Goal: Task Accomplishment & Management: Manage account settings

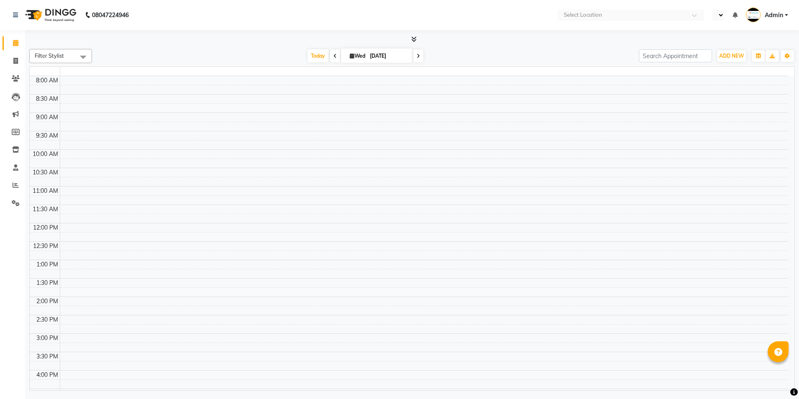
select select "en"
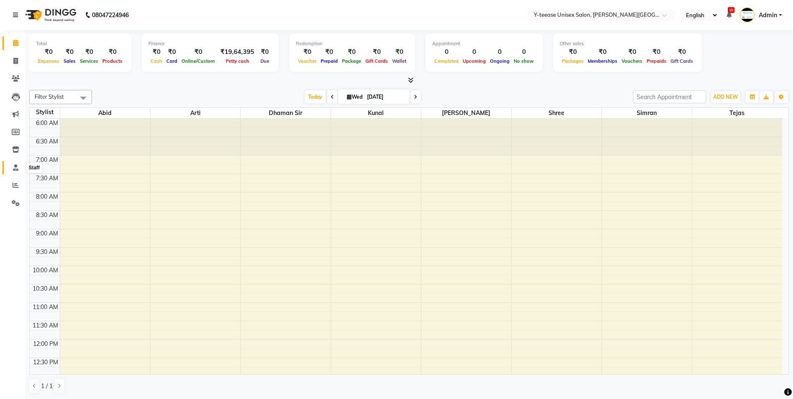
click at [13, 165] on icon at bounding box center [15, 167] width 5 height 6
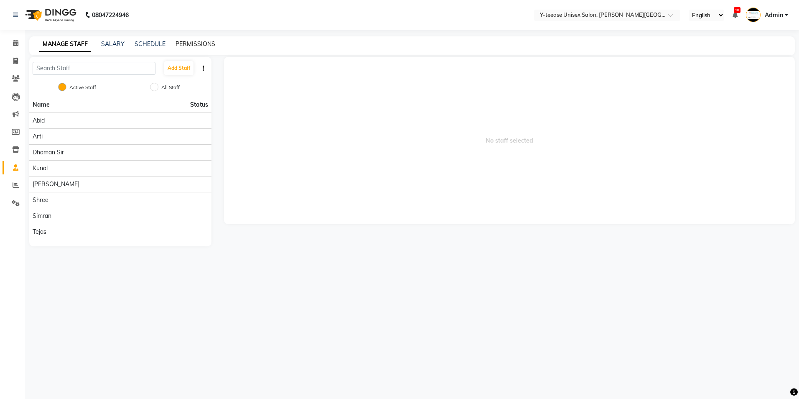
click at [195, 43] on link "PERMISSIONS" at bounding box center [196, 44] width 40 height 8
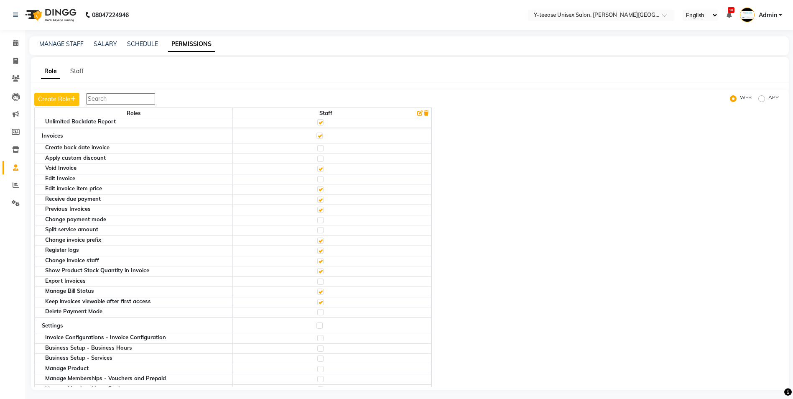
scroll to position [251, 0]
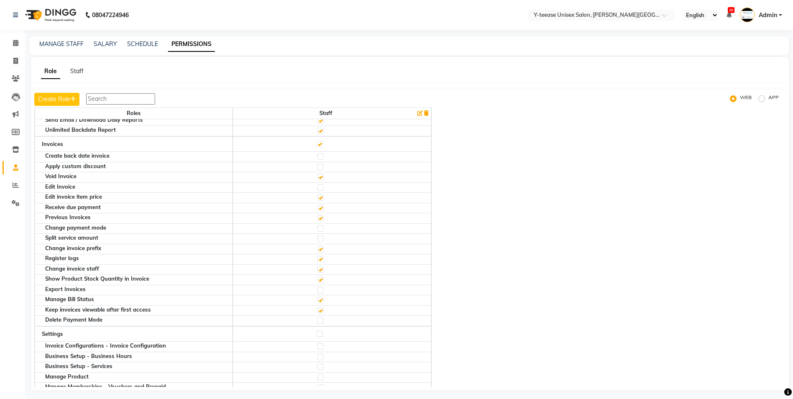
click at [136, 97] on input "text" at bounding box center [120, 98] width 69 height 11
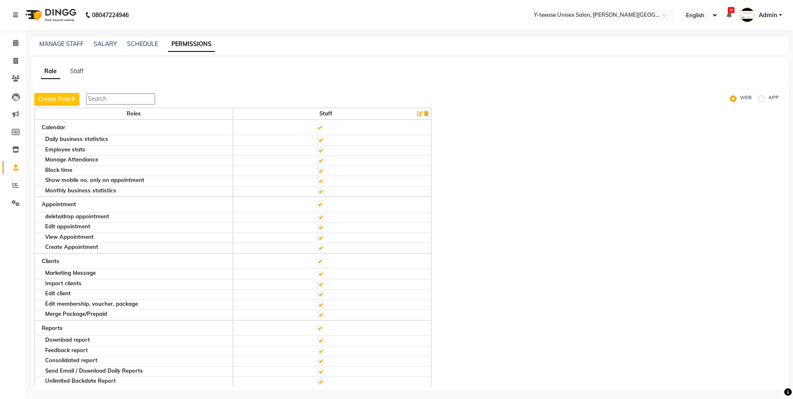
click at [132, 103] on input "text" at bounding box center [120, 98] width 69 height 11
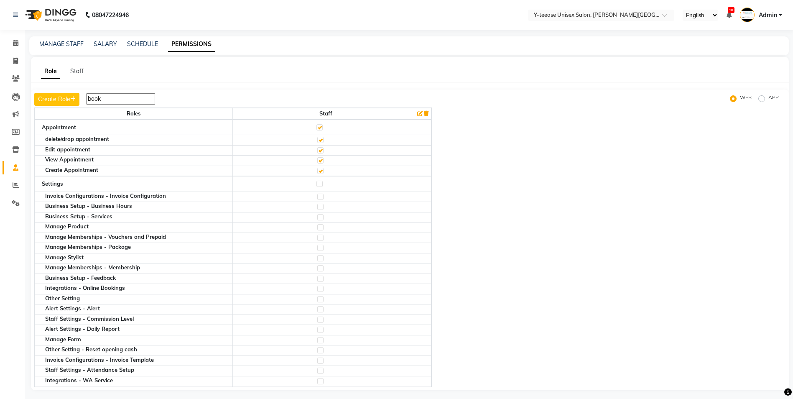
type input "book"
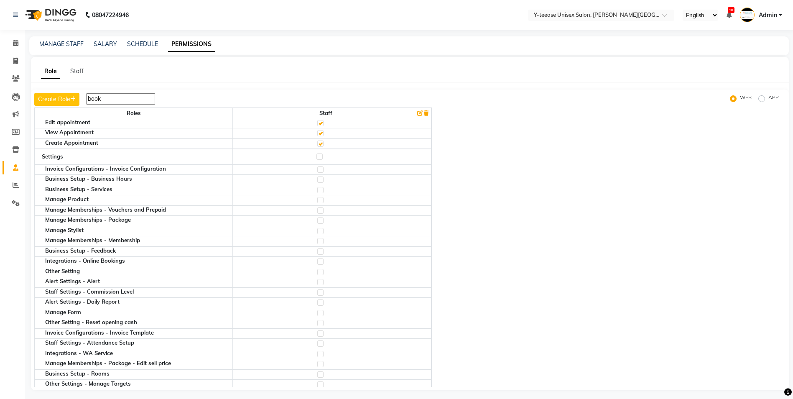
scroll to position [42, 0]
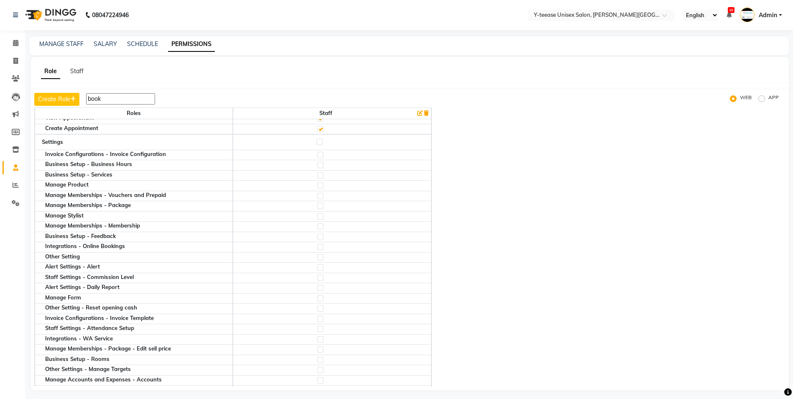
click at [322, 142] on label at bounding box center [319, 142] width 6 height 6
click at [322, 142] on input "checkbox" at bounding box center [318, 141] width 5 height 5
checkbox input "true"
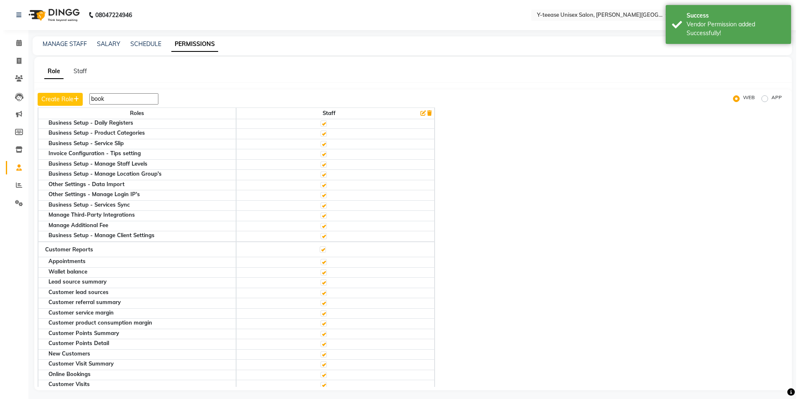
scroll to position [333, 0]
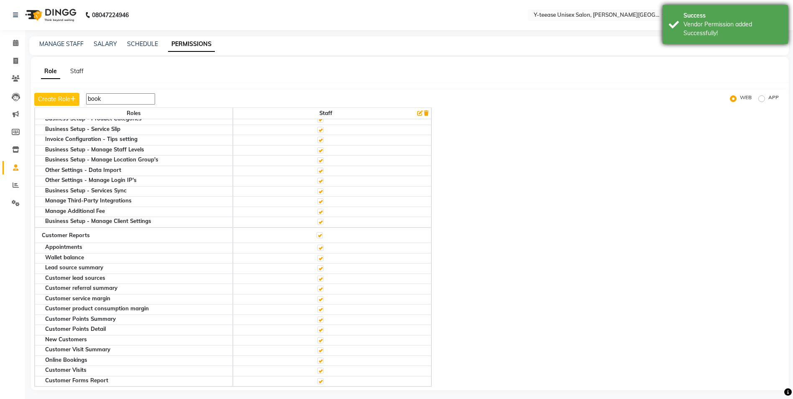
click at [708, 34] on div "Vendor Permission added Successfully!" at bounding box center [732, 29] width 98 height 18
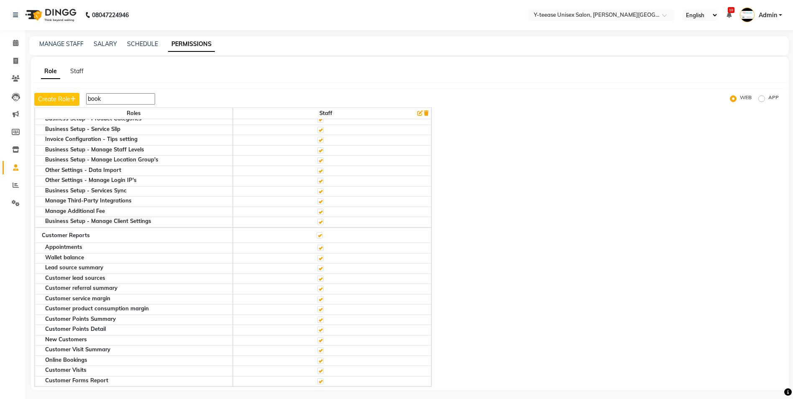
click at [768, 100] on label "APP" at bounding box center [773, 99] width 10 height 10
click at [761, 100] on input "APP" at bounding box center [763, 99] width 6 height 6
radio input "true"
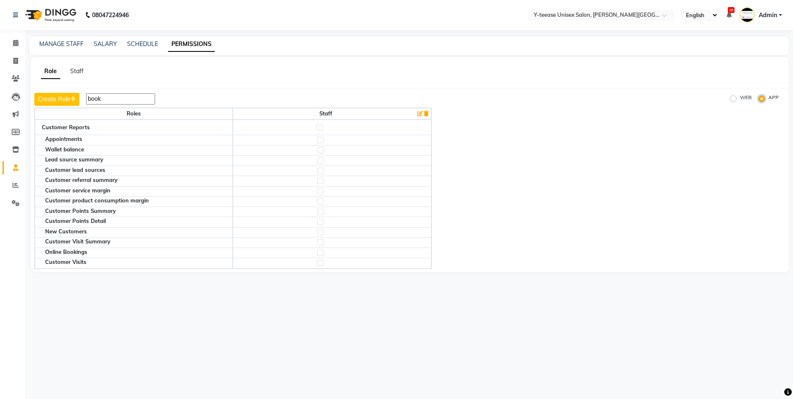
scroll to position [0, 0]
click at [323, 129] on label at bounding box center [322, 127] width 6 height 6
click at [323, 129] on input "checkbox" at bounding box center [321, 127] width 5 height 5
checkbox input "true"
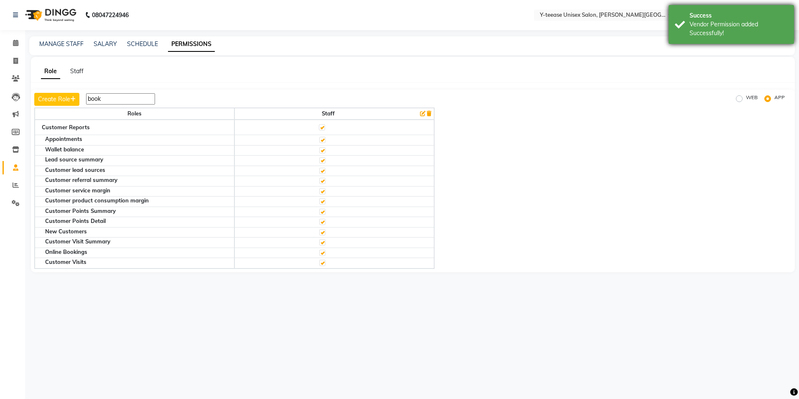
click at [697, 27] on div "Vendor Permission added Successfully!" at bounding box center [739, 29] width 98 height 18
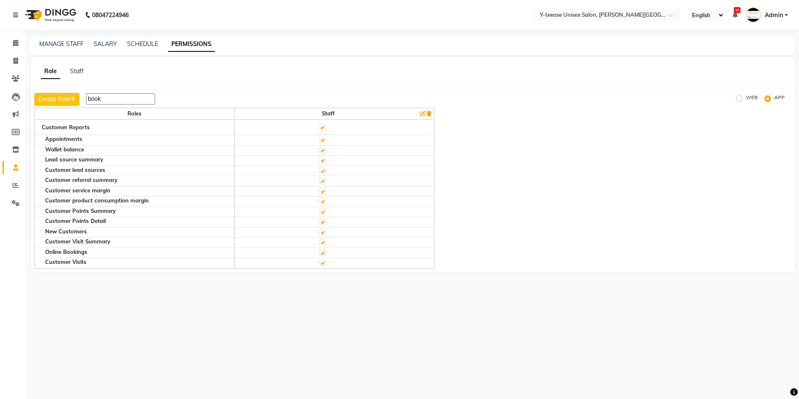
click at [112, 98] on input "book" at bounding box center [120, 98] width 69 height 11
click at [112, 97] on input "book" at bounding box center [120, 98] width 69 height 11
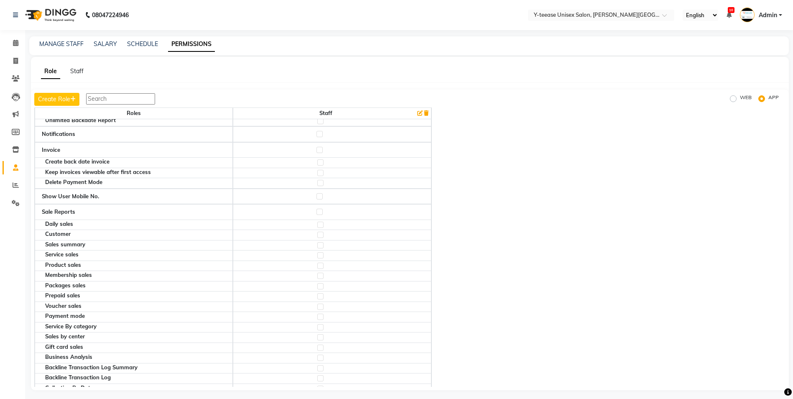
scroll to position [418, 0]
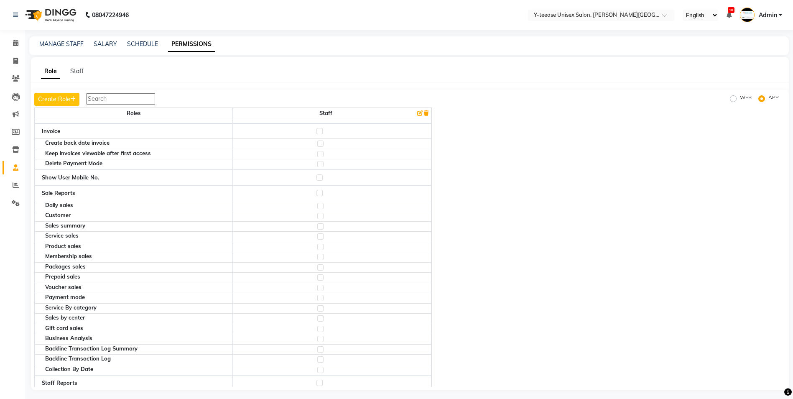
click at [323, 192] on label at bounding box center [319, 193] width 6 height 6
click at [322, 192] on input "checkbox" at bounding box center [318, 192] width 5 height 5
checkbox input "true"
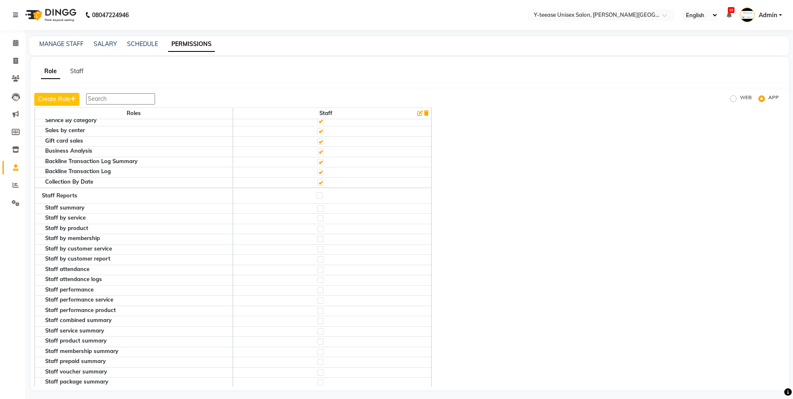
scroll to position [627, 0]
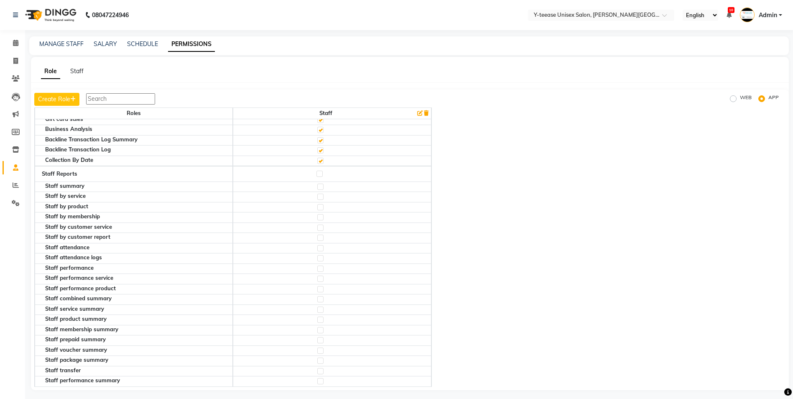
click at [321, 187] on label at bounding box center [320, 186] width 6 height 6
click at [321, 187] on input "checkbox" at bounding box center [319, 186] width 5 height 5
checkbox input "true"
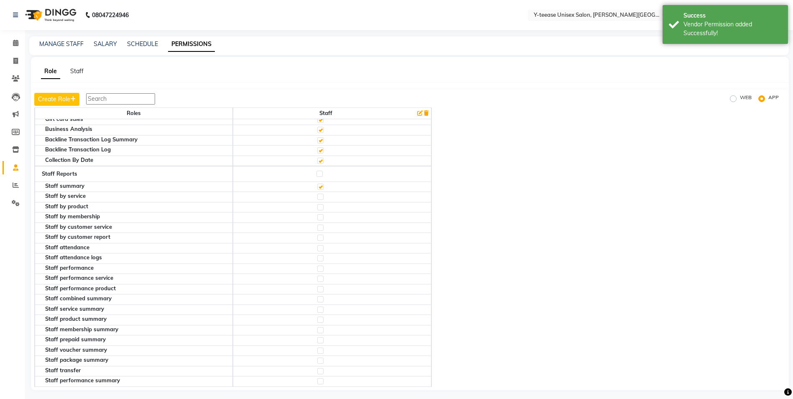
click at [321, 197] on label at bounding box center [320, 196] width 6 height 6
click at [321, 197] on input "checkbox" at bounding box center [319, 196] width 5 height 5
checkbox input "true"
click at [321, 206] on label at bounding box center [320, 207] width 6 height 6
click at [321, 206] on input "checkbox" at bounding box center [319, 206] width 5 height 5
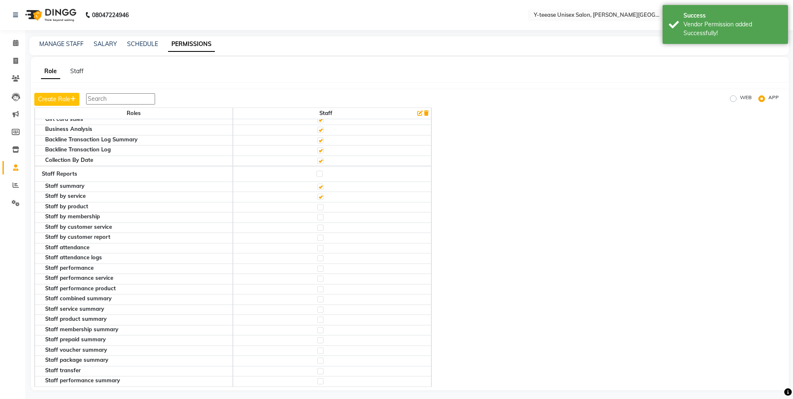
checkbox input "true"
click at [323, 217] on label at bounding box center [320, 217] width 6 height 6
click at [323, 217] on input "checkbox" at bounding box center [319, 216] width 5 height 5
checkbox input "true"
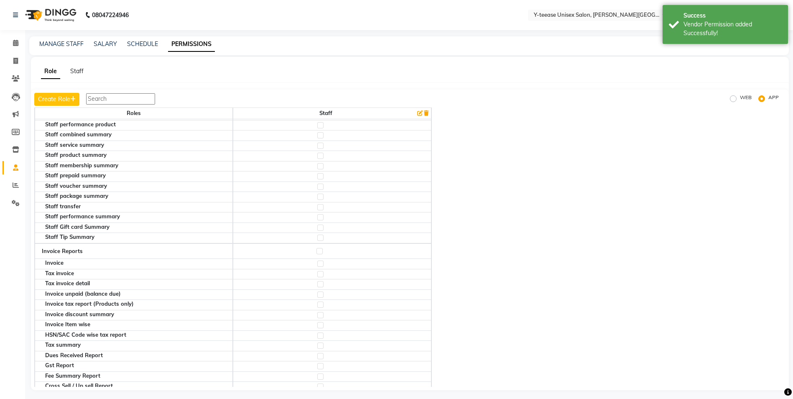
scroll to position [794, 0]
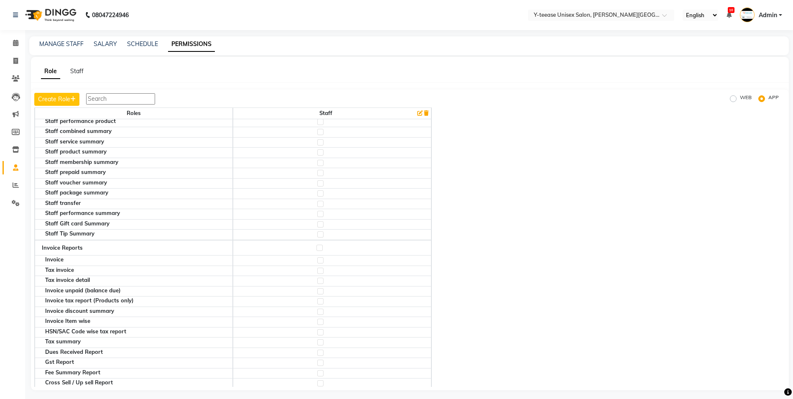
click at [323, 261] on label at bounding box center [320, 260] width 6 height 6
click at [323, 261] on input "checkbox" at bounding box center [319, 259] width 5 height 5
checkbox input "true"
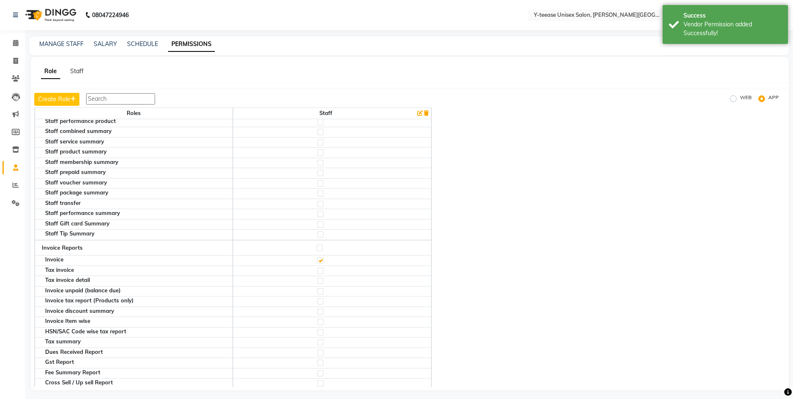
click at [323, 271] on label at bounding box center [320, 270] width 6 height 6
click at [323, 271] on input "checkbox" at bounding box center [319, 270] width 5 height 5
checkbox input "true"
click at [323, 280] on label at bounding box center [320, 280] width 6 height 6
click at [323, 280] on input "checkbox" at bounding box center [319, 280] width 5 height 5
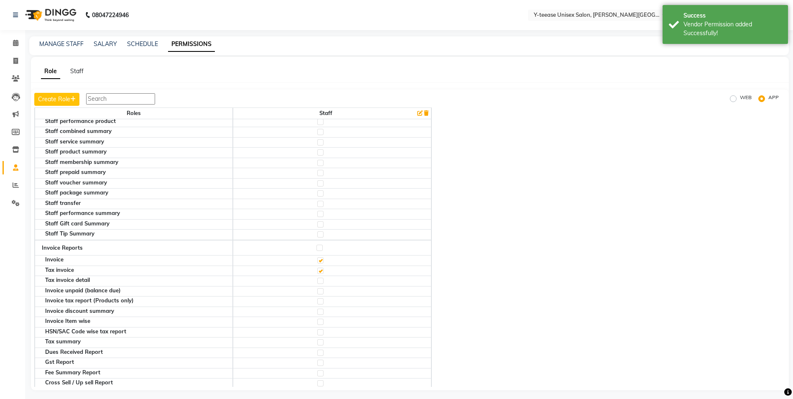
checkbox input "true"
click at [323, 289] on label at bounding box center [320, 291] width 6 height 6
click at [323, 289] on input "checkbox" at bounding box center [319, 290] width 5 height 5
checkbox input "true"
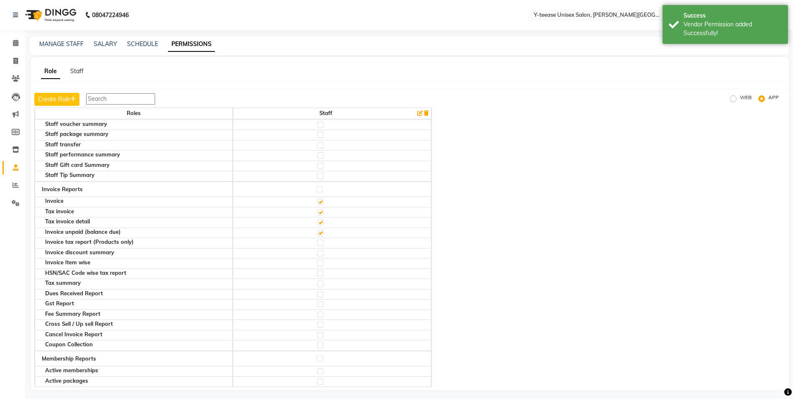
scroll to position [878, 0]
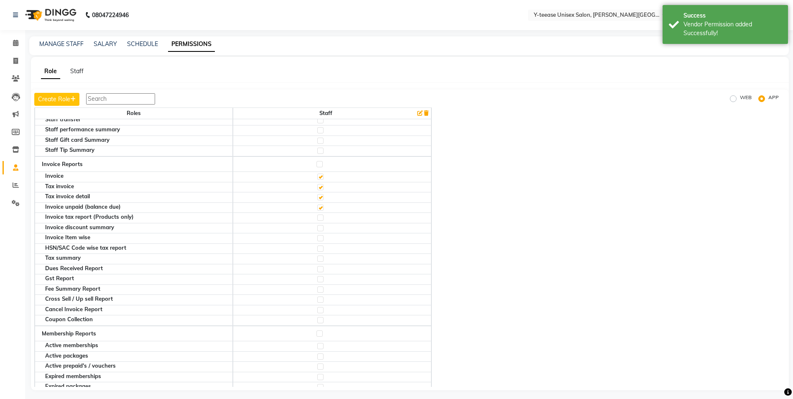
click at [321, 218] on label at bounding box center [320, 217] width 6 height 6
click at [321, 218] on input "checkbox" at bounding box center [319, 217] width 5 height 5
checkbox input "true"
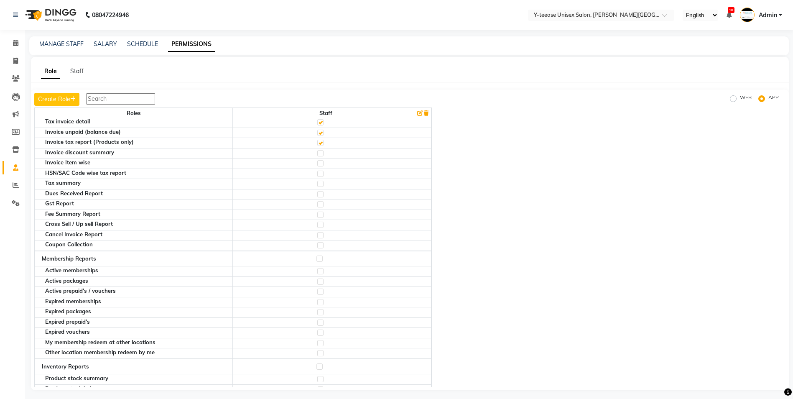
scroll to position [1045, 0]
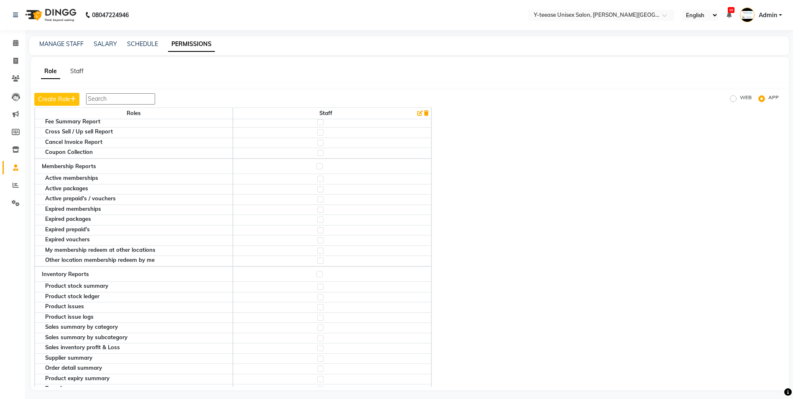
click at [323, 165] on label at bounding box center [319, 166] width 6 height 6
click at [322, 165] on input "checkbox" at bounding box center [318, 165] width 5 height 5
checkbox input "true"
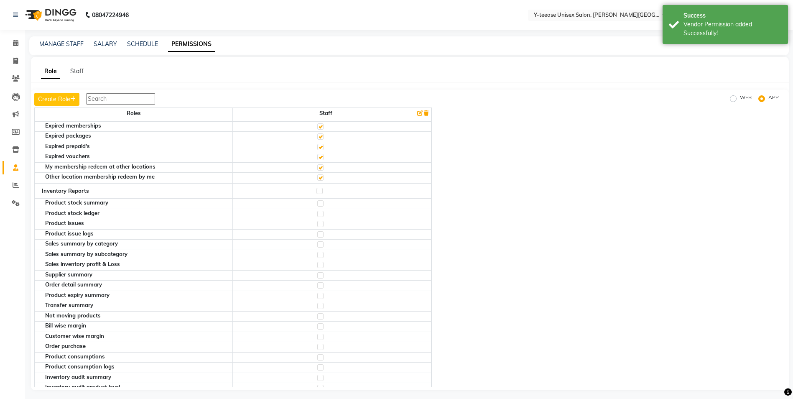
scroll to position [1128, 0]
click at [323, 191] on label at bounding box center [319, 190] width 6 height 6
click at [322, 191] on input "checkbox" at bounding box center [318, 190] width 5 height 5
checkbox input "true"
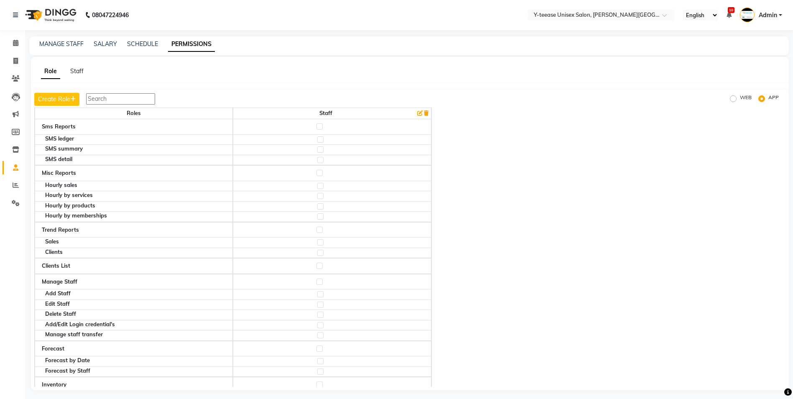
scroll to position [1588, 0]
click at [323, 295] on label at bounding box center [320, 293] width 6 height 6
click at [323, 295] on input "checkbox" at bounding box center [319, 292] width 5 height 5
checkbox input "true"
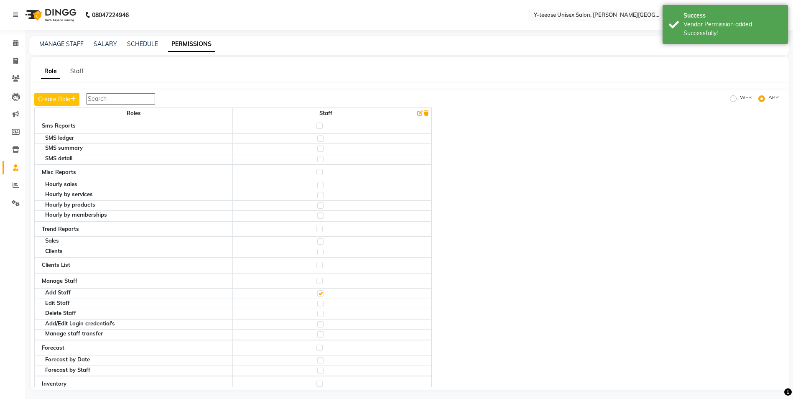
click at [322, 303] on label at bounding box center [320, 303] width 6 height 6
click at [322, 303] on input "checkbox" at bounding box center [319, 303] width 5 height 5
checkbox input "true"
click at [323, 313] on label at bounding box center [320, 313] width 6 height 6
click at [323, 313] on input "checkbox" at bounding box center [319, 313] width 5 height 5
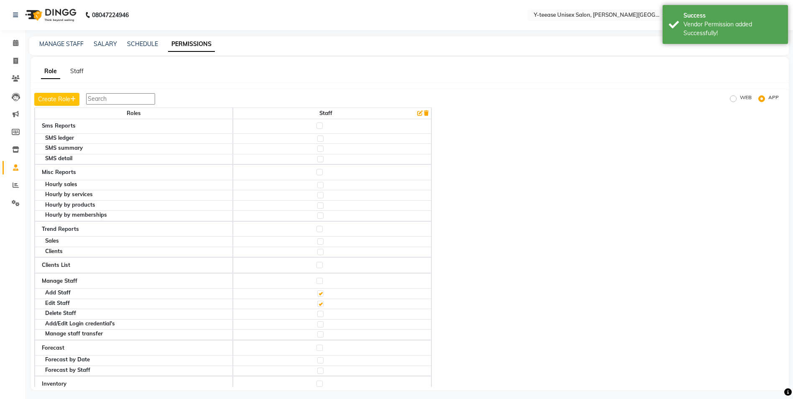
checkbox input "true"
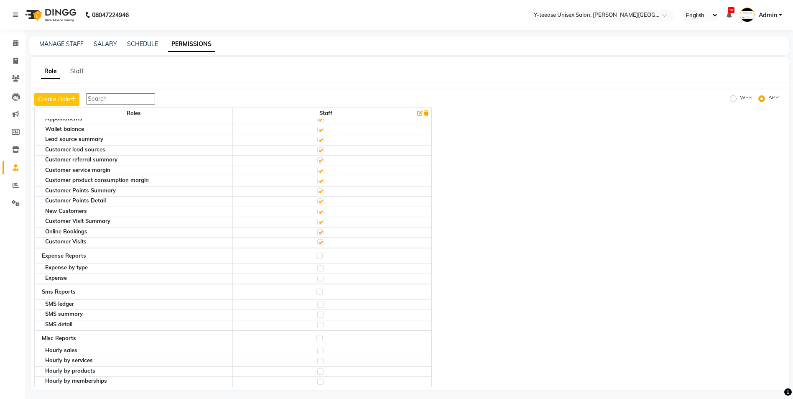
scroll to position [1353, 0]
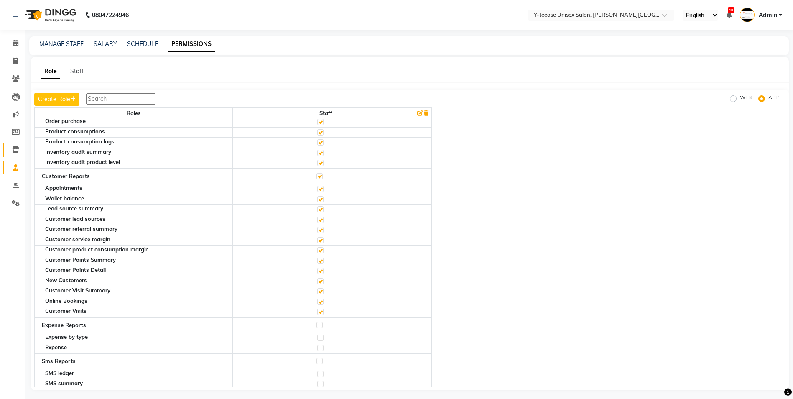
click at [8, 148] on span at bounding box center [15, 150] width 15 height 10
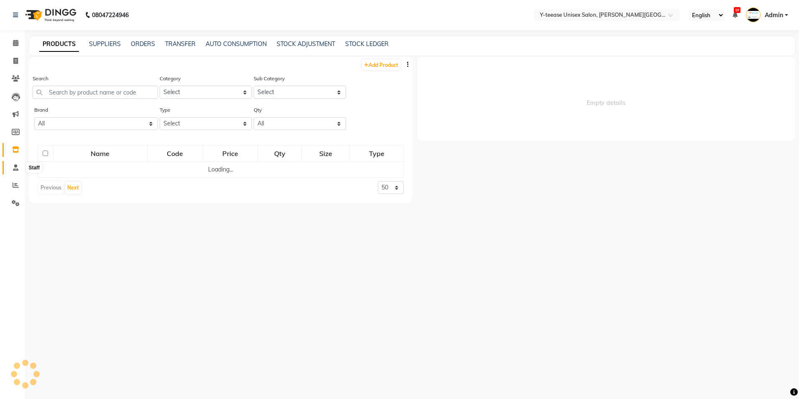
click at [12, 165] on span at bounding box center [15, 168] width 15 height 10
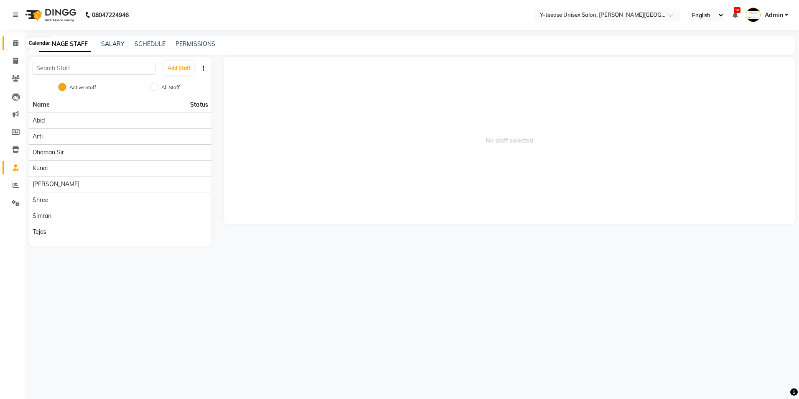
drag, startPoint x: 14, startPoint y: 42, endPoint x: 18, endPoint y: 44, distance: 4.7
click at [14, 42] on icon at bounding box center [15, 43] width 5 height 6
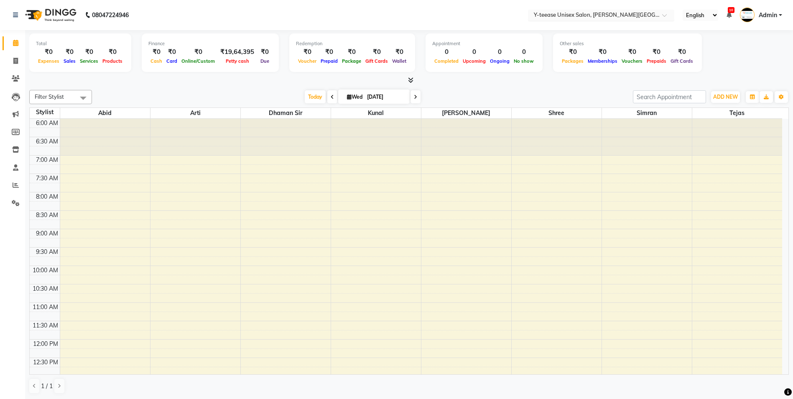
click at [592, 15] on input "text" at bounding box center [592, 16] width 121 height 8
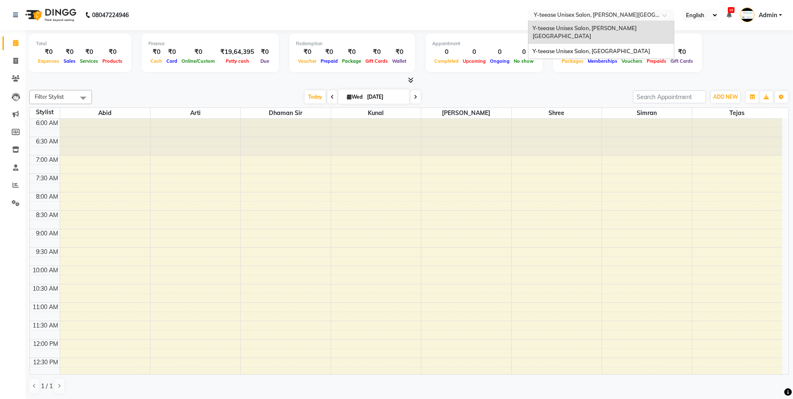
click at [592, 15] on input "text" at bounding box center [592, 16] width 121 height 8
drag, startPoint x: 729, startPoint y: 66, endPoint x: 729, endPoint y: 57, distance: 8.4
click at [729, 66] on div "Total ₹0 Expenses ₹0 Sales ₹0 Services ₹0 Products Finance ₹0 Cash ₹0 Card ₹0 O…" at bounding box center [408, 53] width 759 height 41
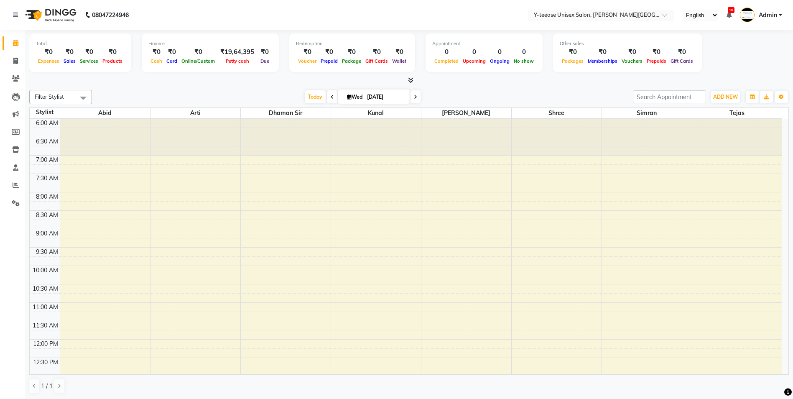
click at [771, 17] on span "Admin" at bounding box center [767, 15] width 18 height 9
click at [742, 61] on link "Sign out" at bounding box center [739, 59] width 76 height 13
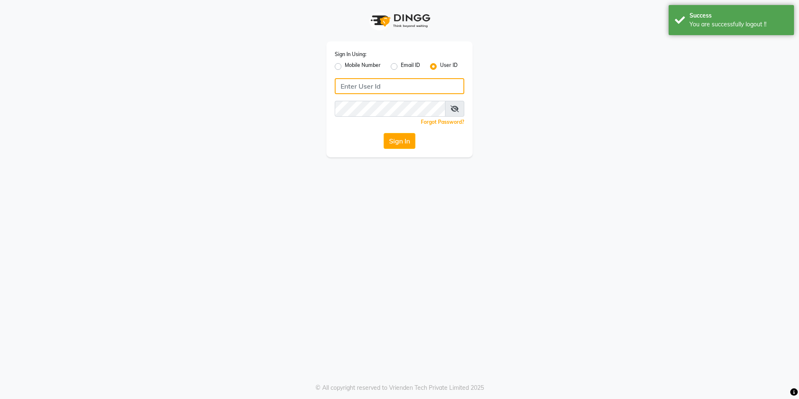
type input "8999680928"
click at [345, 68] on label "Mobile Number" at bounding box center [363, 66] width 36 height 10
click at [345, 67] on input "Mobile Number" at bounding box center [347, 63] width 5 height 5
radio input "true"
radio input "false"
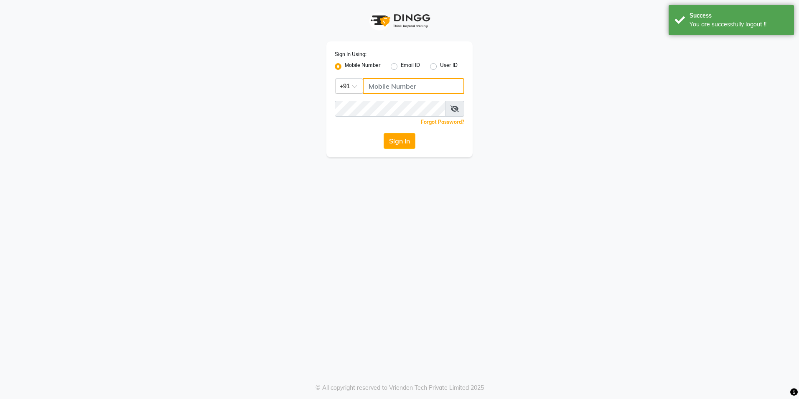
click at [389, 78] on input "Username" at bounding box center [414, 86] width 102 height 16
type input "8999680928"
click at [407, 145] on button "Sign In" at bounding box center [400, 141] width 32 height 16
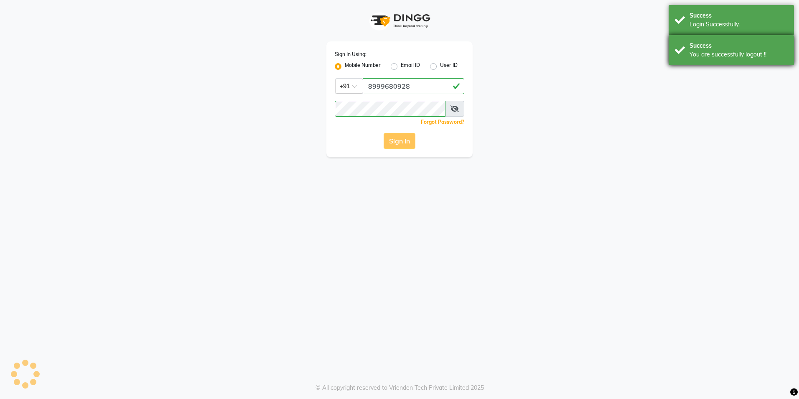
click at [676, 51] on div "Success You are successfully logout !!" at bounding box center [731, 50] width 125 height 30
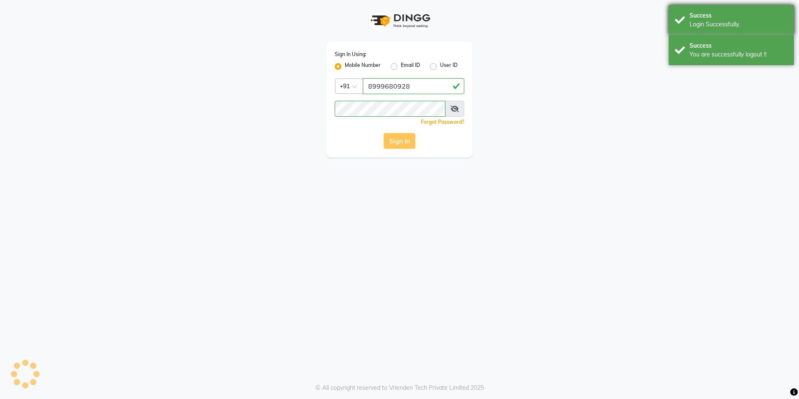
click at [683, 30] on div "Success Login Successfully." at bounding box center [731, 20] width 125 height 30
